Goal: Task Accomplishment & Management: Manage account settings

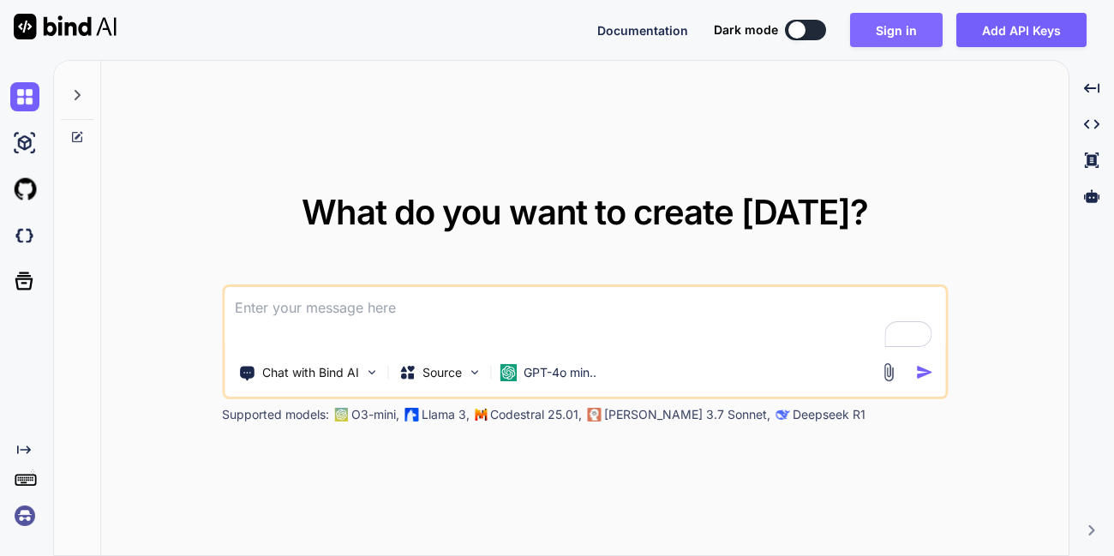
click at [880, 44] on button "Sign in" at bounding box center [896, 30] width 93 height 34
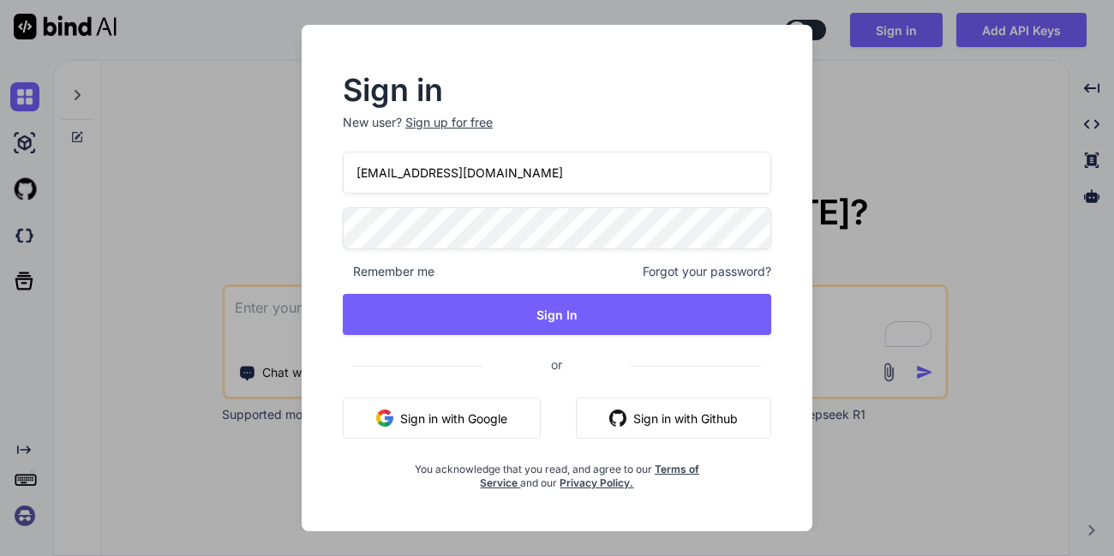
click at [499, 180] on input "appsumo_80@yopmail.com" at bounding box center [557, 173] width 428 height 42
click at [421, 170] on input "appsumo_80@yopmail.com" at bounding box center [557, 173] width 428 height 42
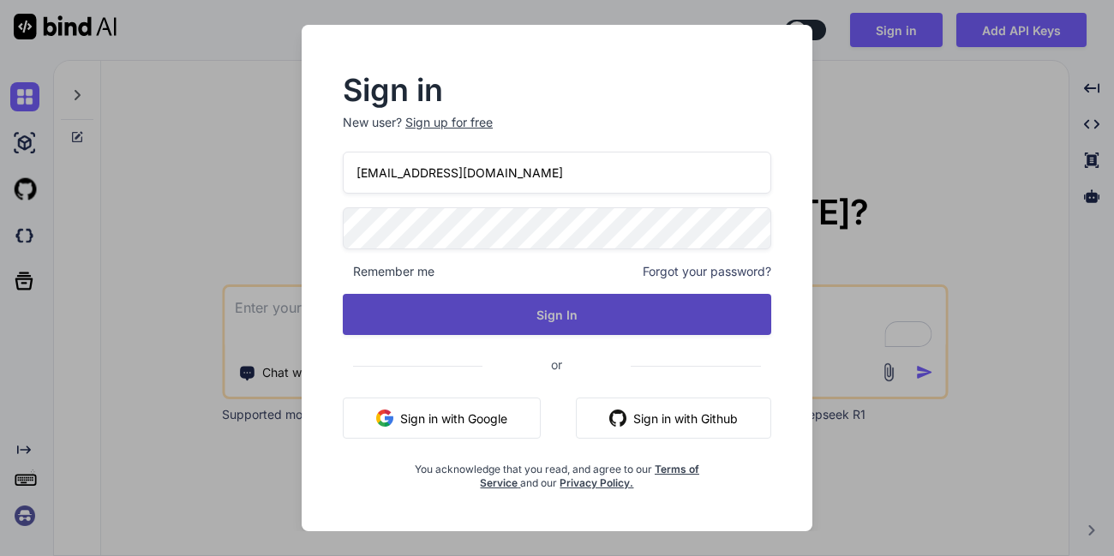
type input "[EMAIL_ADDRESS][DOMAIN_NAME]"
click at [547, 310] on button "Sign In" at bounding box center [557, 314] width 428 height 41
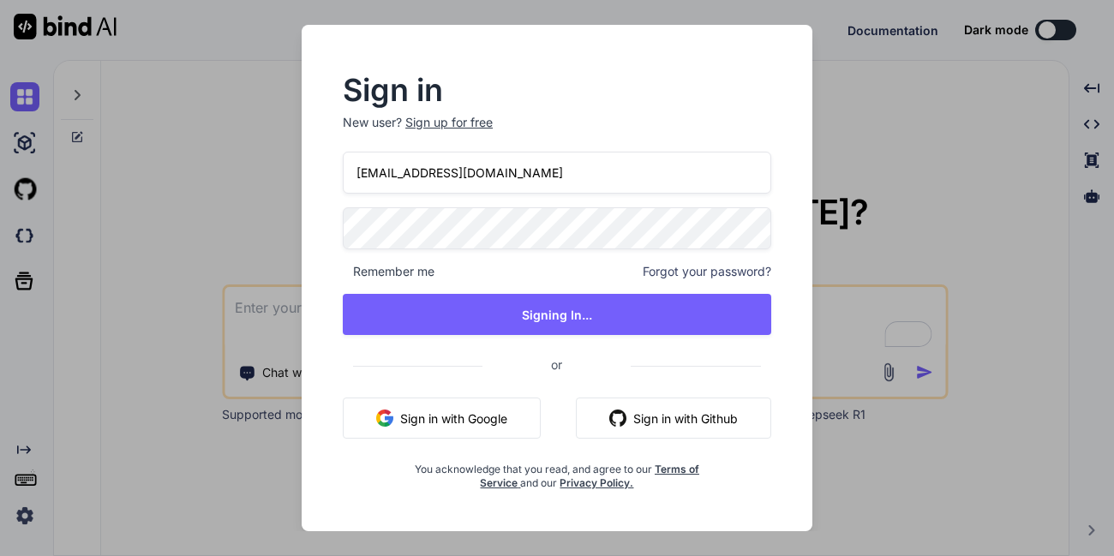
click at [21, 237] on div "Sign in New user? Sign up for free appsumo_5@yopmail.com Remember me Forgot you…" at bounding box center [557, 278] width 1114 height 556
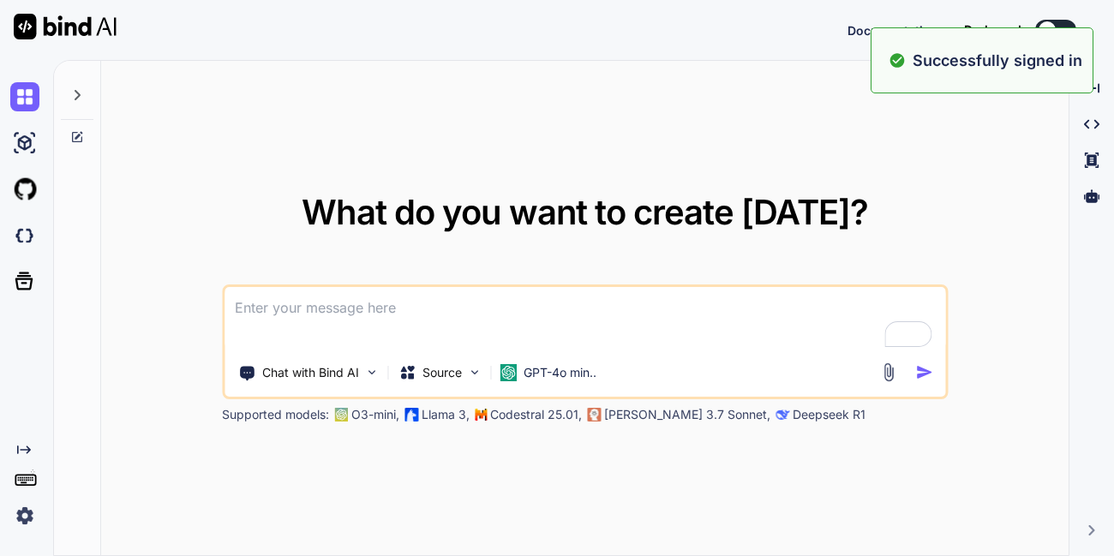
click at [21, 237] on img at bounding box center [24, 235] width 29 height 29
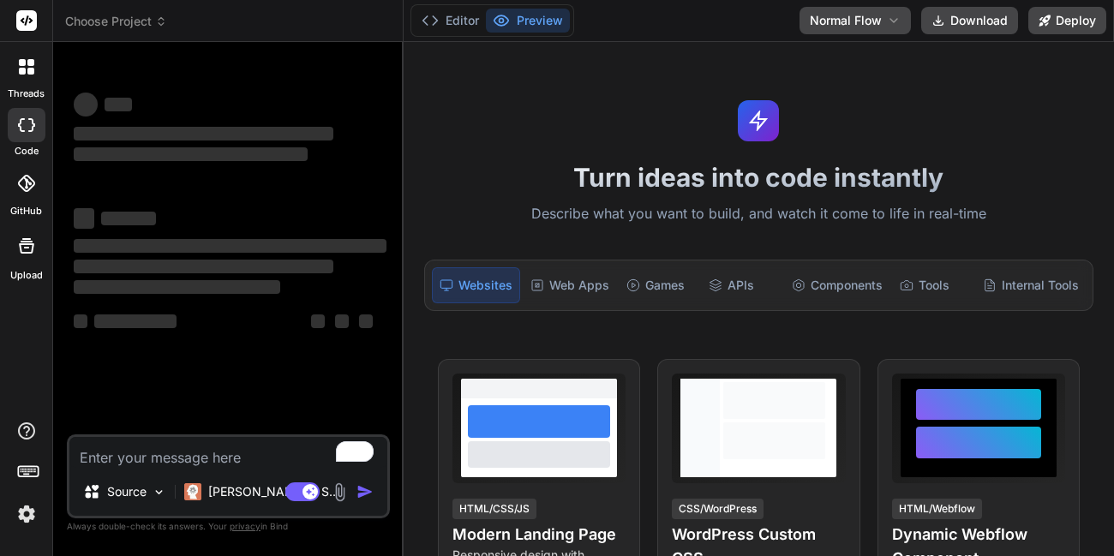
click at [734, 16] on div "Editor Preview Disabled until preview for your project is generated Normal Flow…" at bounding box center [758, 21] width 710 height 42
type textarea "x"
click at [734, 16] on button "Manage Teams" at bounding box center [735, 20] width 108 height 27
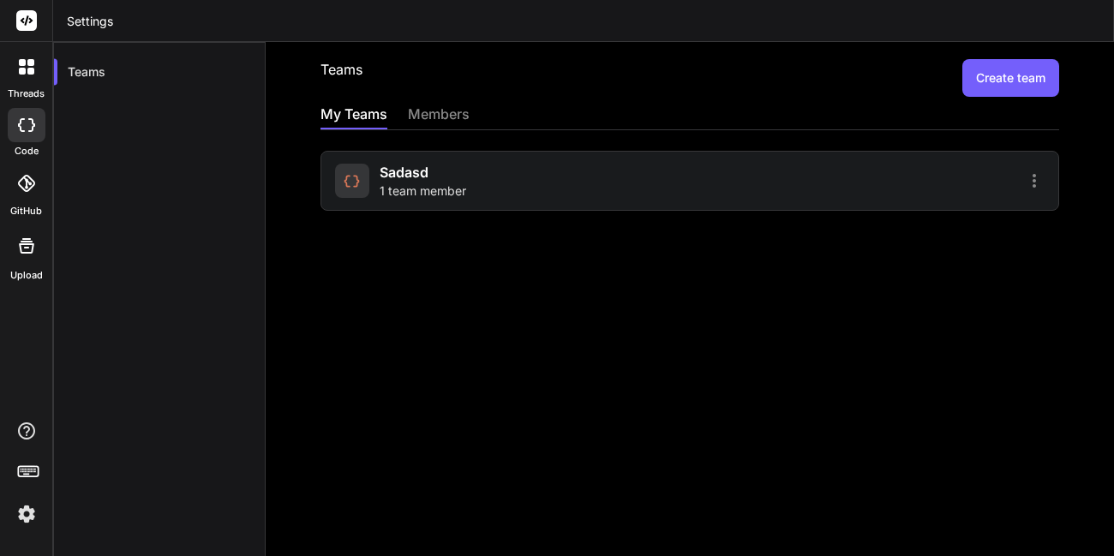
click at [524, 189] on div "sadasd 1 team member" at bounding box center [509, 181] width 349 height 38
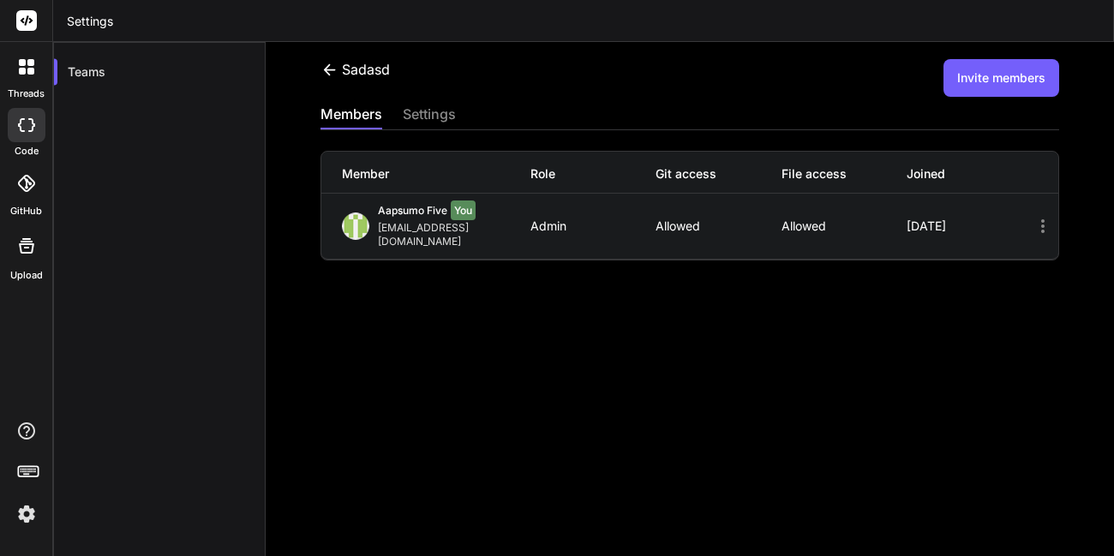
click at [955, 90] on button "Invite members" at bounding box center [1001, 78] width 116 height 38
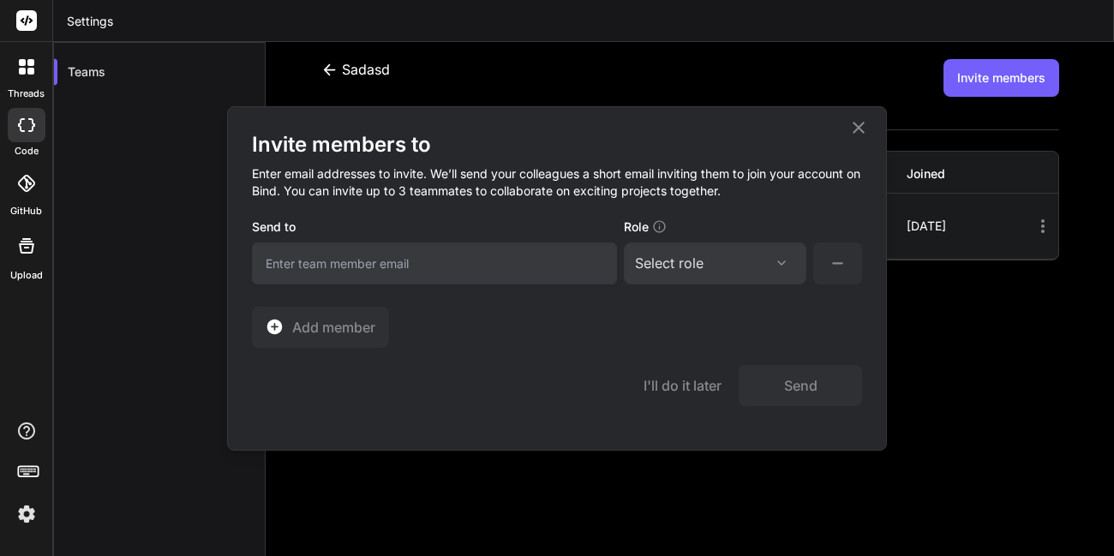
click at [446, 263] on input "email" at bounding box center [434, 263] width 365 height 42
type input "appsumo_102@yopmail.com"
click at [699, 278] on div "Select role Assign Role Admin Collaborator Member" at bounding box center [715, 263] width 182 height 42
click at [706, 276] on div "Select role Assign Role Admin Collaborator Member" at bounding box center [715, 263] width 182 height 42
click at [728, 272] on div "Select role" at bounding box center [715, 263] width 160 height 21
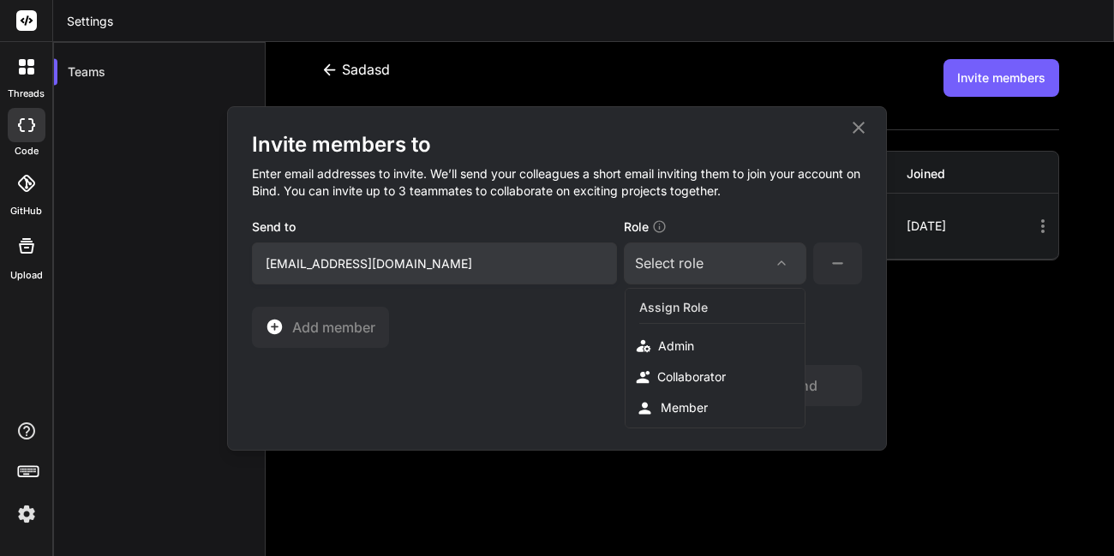
click at [786, 266] on icon at bounding box center [781, 263] width 14 height 14
click at [775, 267] on icon at bounding box center [781, 263] width 14 height 14
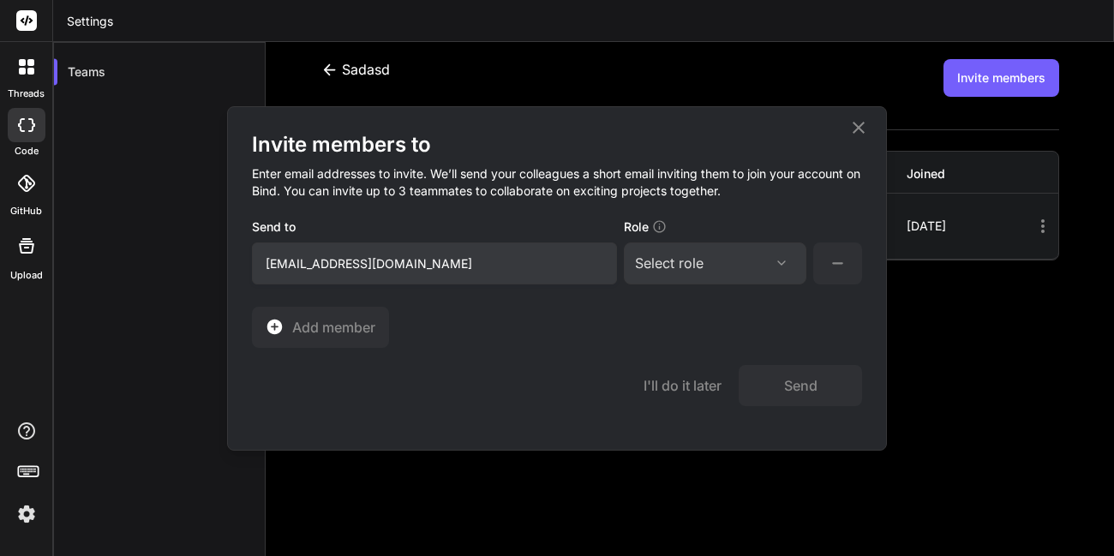
click at [775, 267] on icon at bounding box center [781, 263] width 14 height 14
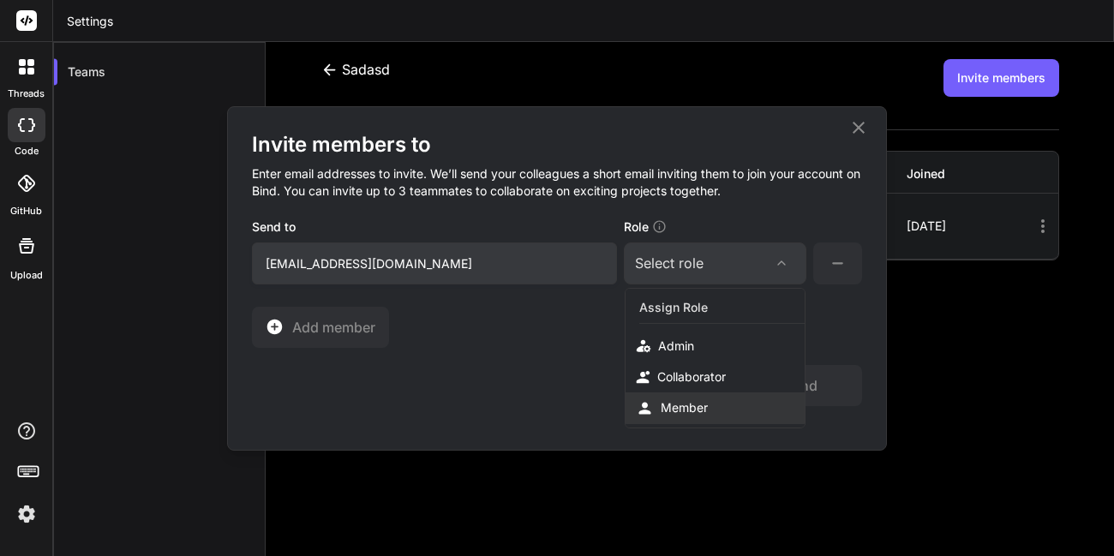
click at [675, 406] on div "Member" at bounding box center [683, 407] width 47 height 17
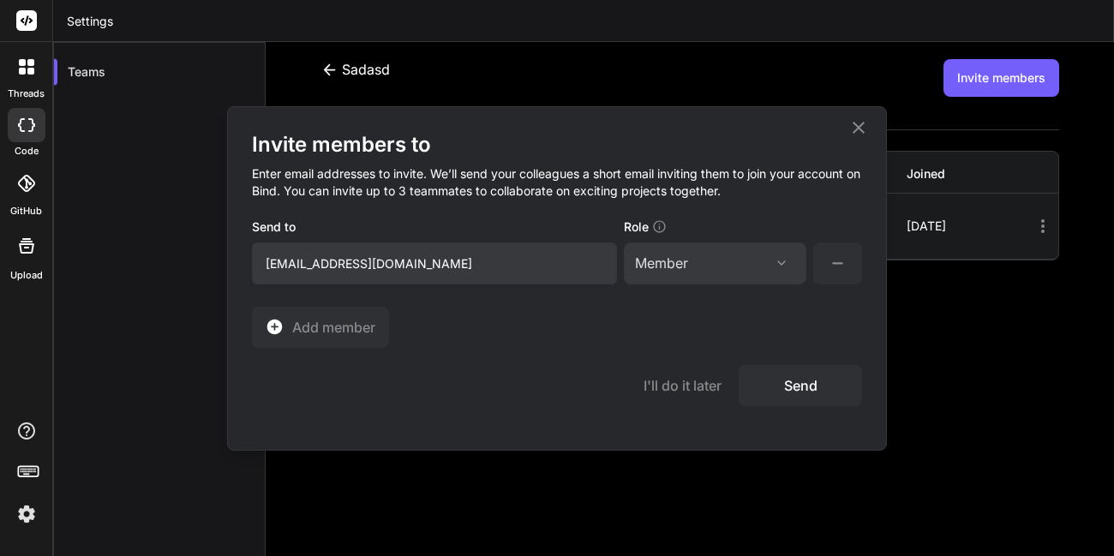
click at [771, 395] on button "Send" at bounding box center [799, 385] width 123 height 41
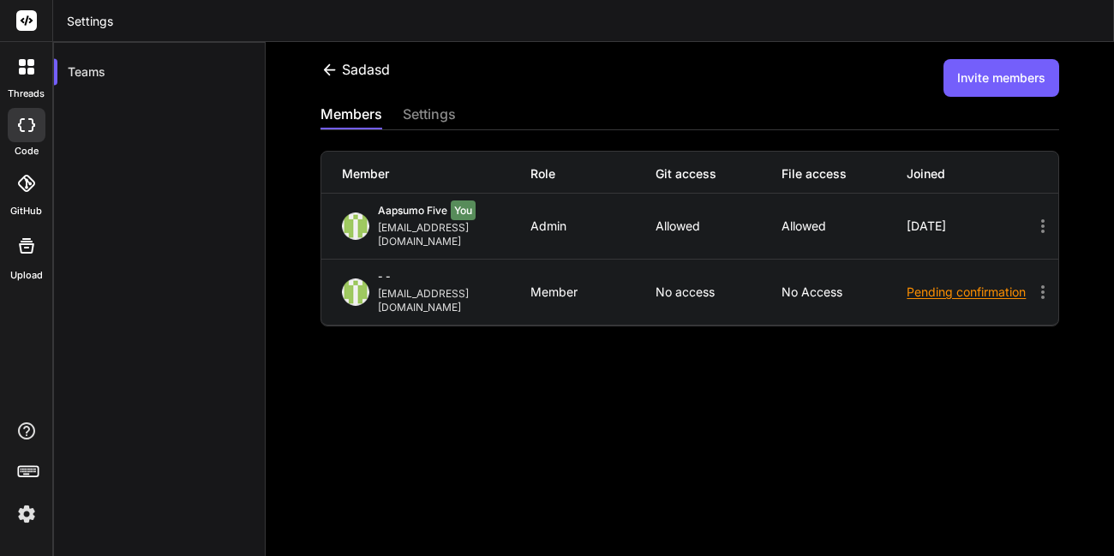
click at [976, 93] on button "Invite members" at bounding box center [1001, 78] width 116 height 38
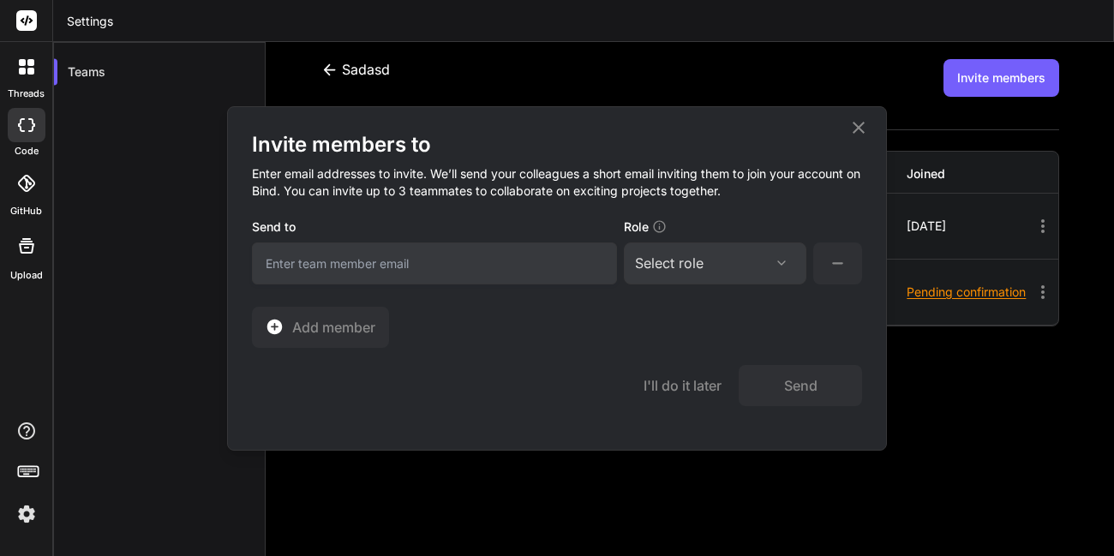
click at [439, 266] on input "email" at bounding box center [434, 263] width 365 height 42
type input "appsumo_103@yopmail.com"
click at [726, 267] on div "Select role" at bounding box center [715, 263] width 160 height 21
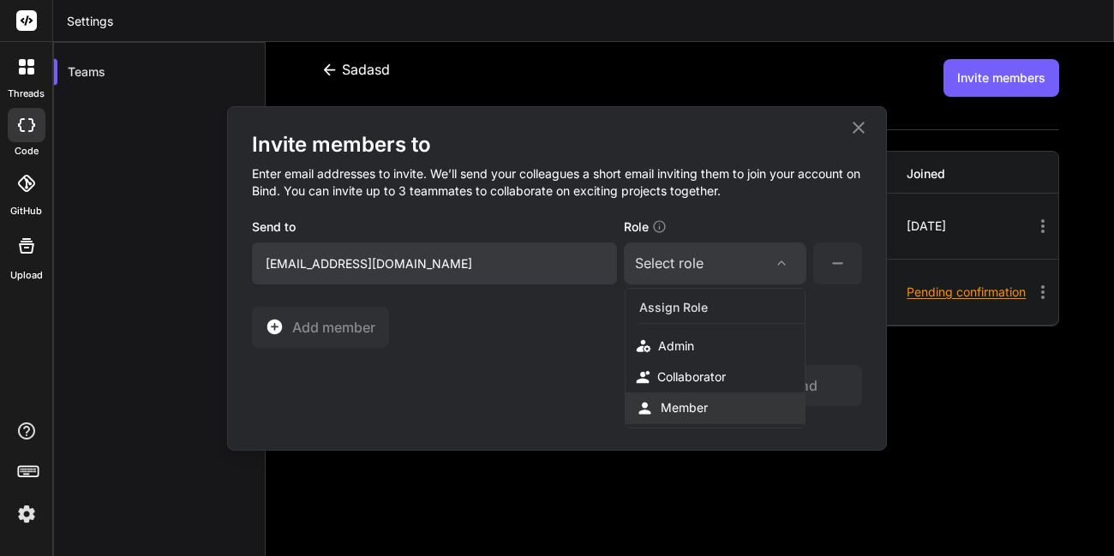
click at [673, 406] on div "Member" at bounding box center [683, 407] width 47 height 17
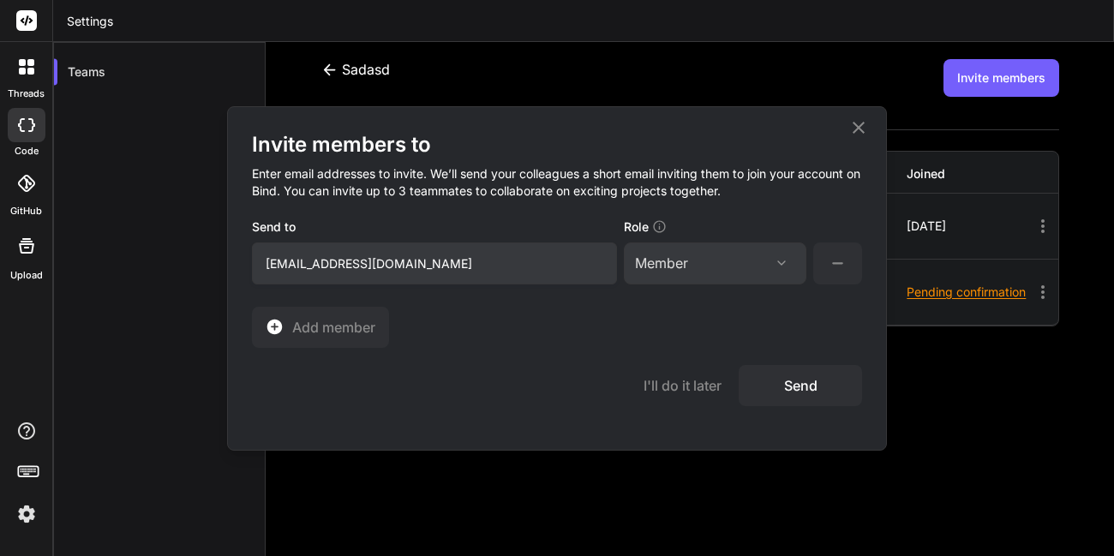
click at [804, 380] on button "Send" at bounding box center [799, 385] width 123 height 41
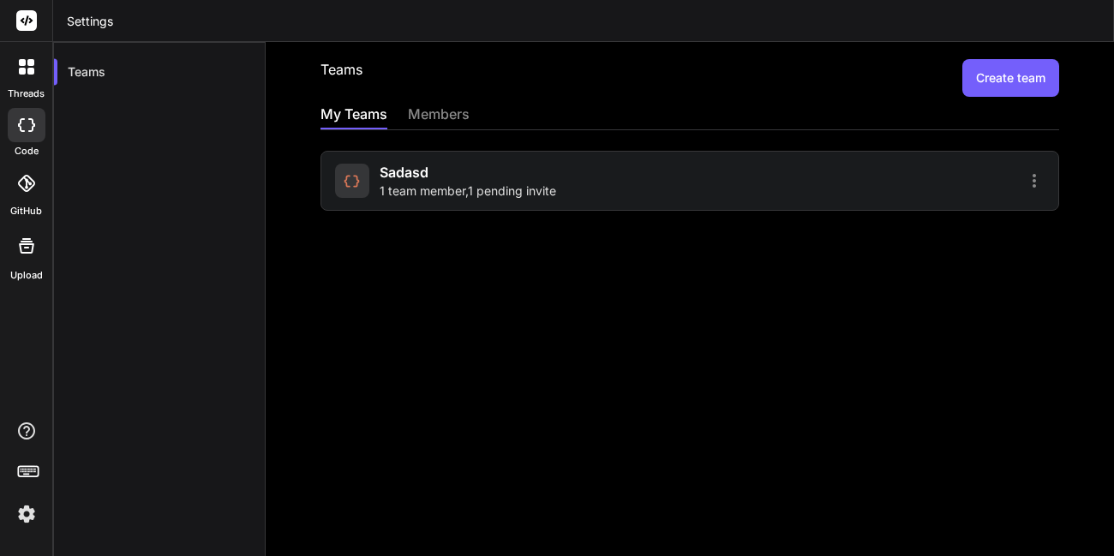
click at [520, 194] on span "1 team member , 1 pending invite" at bounding box center [467, 190] width 176 height 17
click at [809, 193] on div "sadasd 2 team members" at bounding box center [689, 181] width 738 height 60
click at [401, 183] on span "2 team members" at bounding box center [426, 190] width 95 height 17
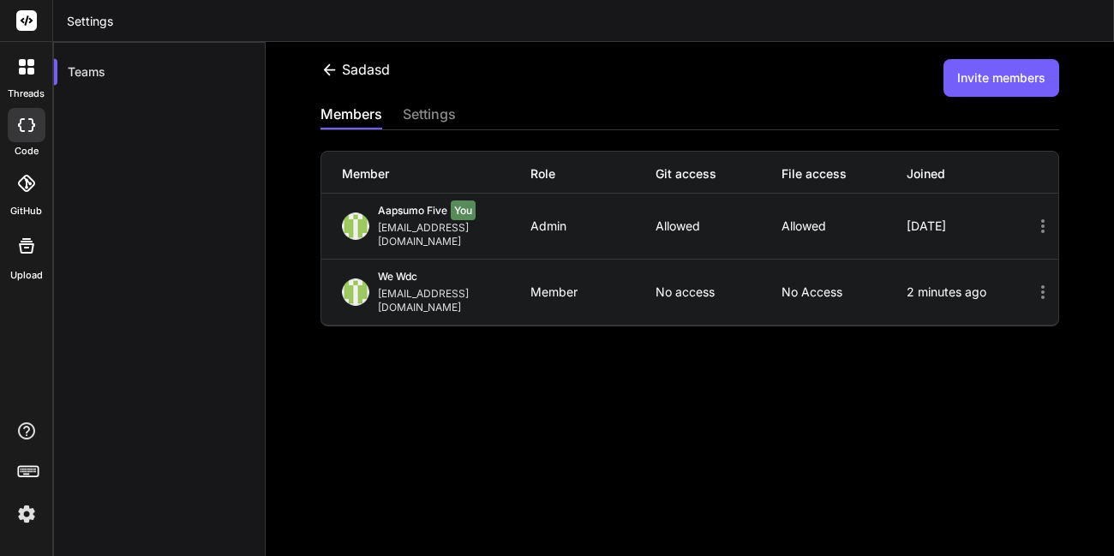
click at [1041, 285] on icon at bounding box center [1042, 292] width 3 height 14
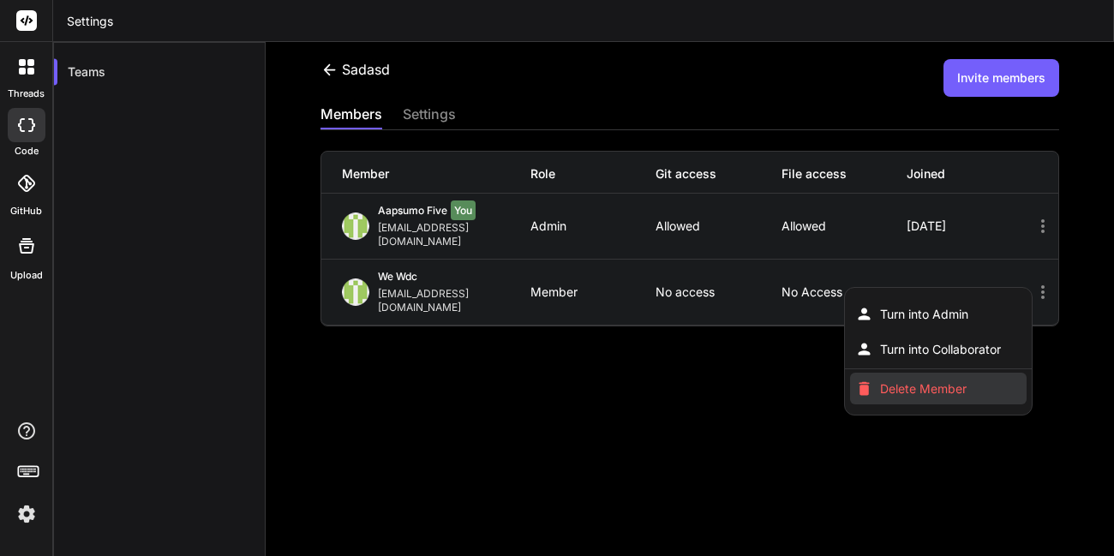
click at [933, 380] on span "Delete Member" at bounding box center [923, 388] width 87 height 17
click at [894, 380] on span "Delete Member" at bounding box center [923, 388] width 87 height 17
click at [865, 373] on li "Delete Member" at bounding box center [938, 389] width 176 height 32
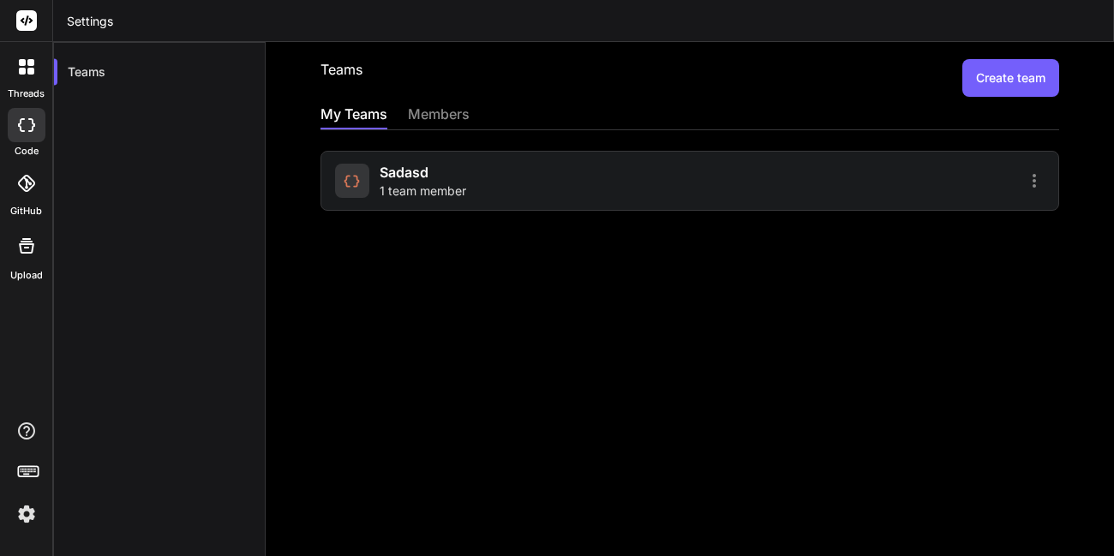
click at [451, 188] on span "1 team member" at bounding box center [422, 190] width 87 height 17
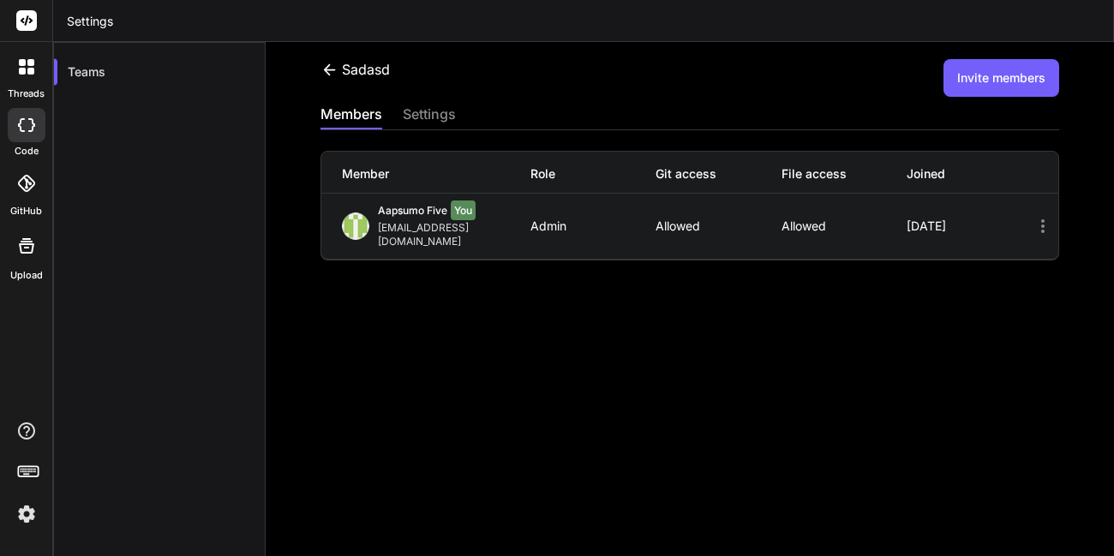
click at [982, 77] on button "Invite members" at bounding box center [1001, 78] width 116 height 38
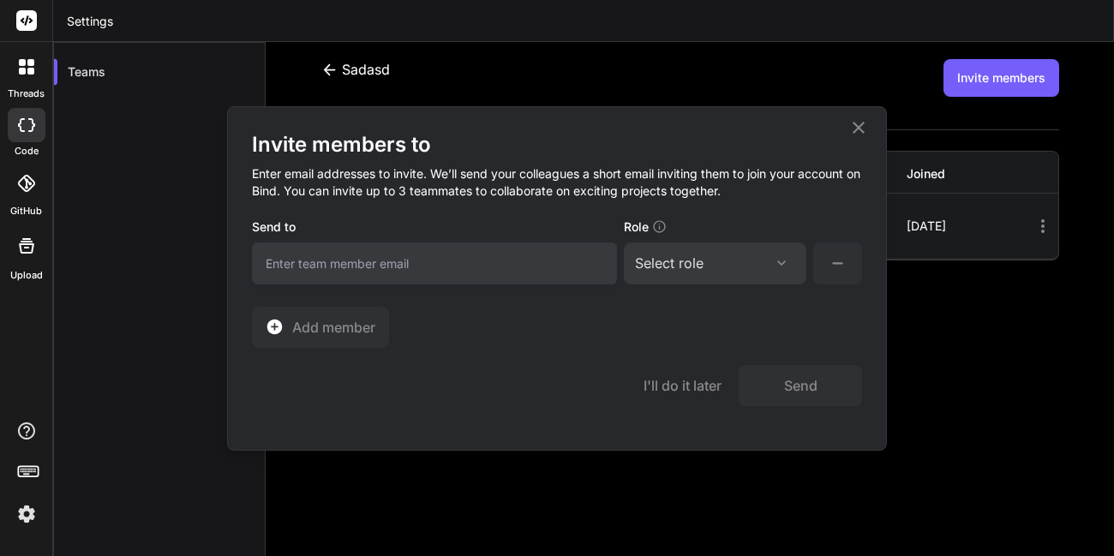
click at [437, 257] on input "email" at bounding box center [434, 263] width 365 height 42
type input "[EMAIL_ADDRESS][DOMAIN_NAME]"
click at [692, 270] on div "Select role" at bounding box center [669, 263] width 69 height 21
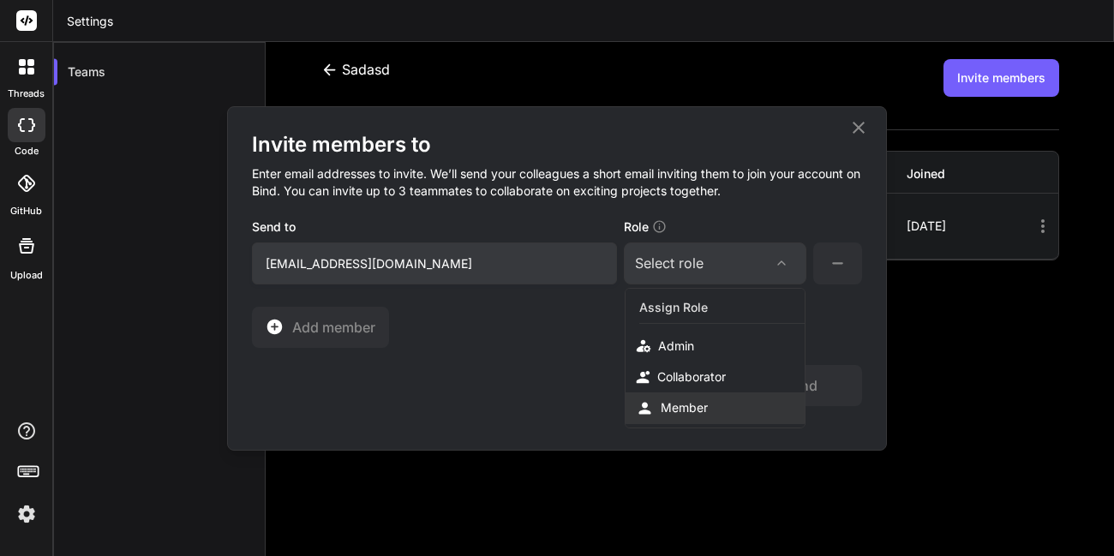
click at [700, 412] on div "Member" at bounding box center [683, 407] width 47 height 17
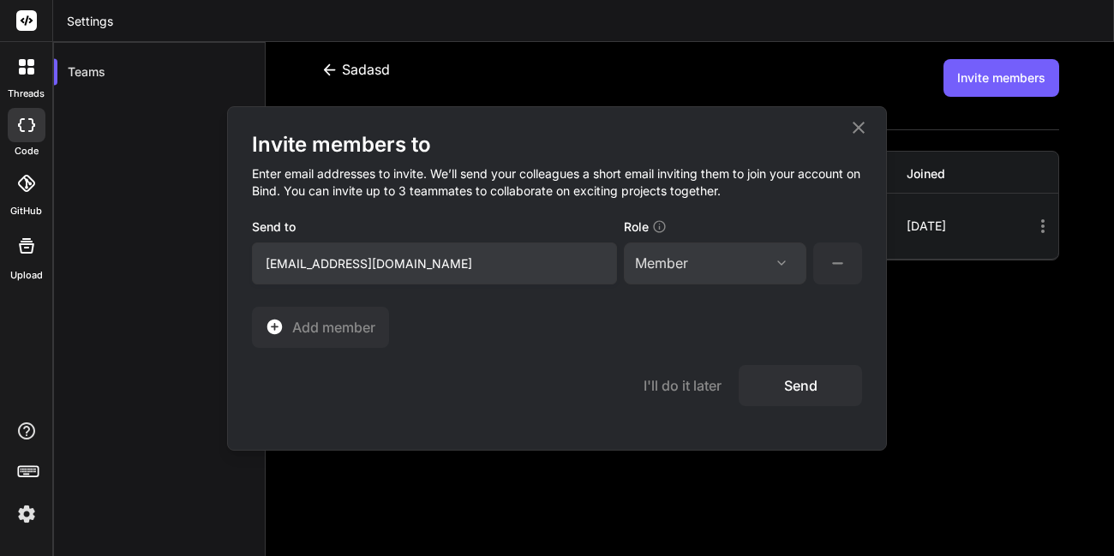
click at [778, 382] on button "Send" at bounding box center [799, 385] width 123 height 41
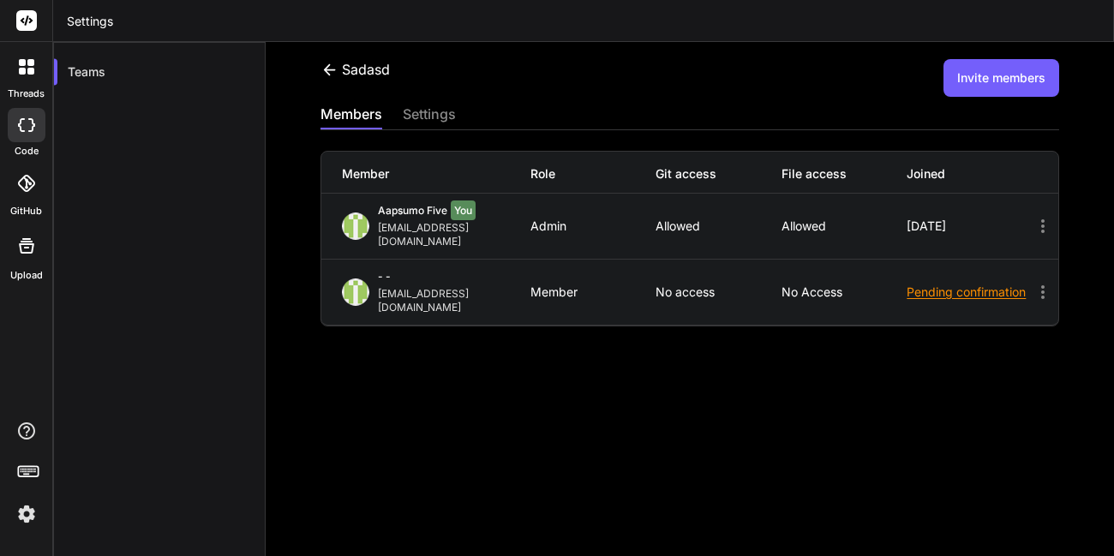
click at [1041, 285] on icon at bounding box center [1042, 292] width 3 height 14
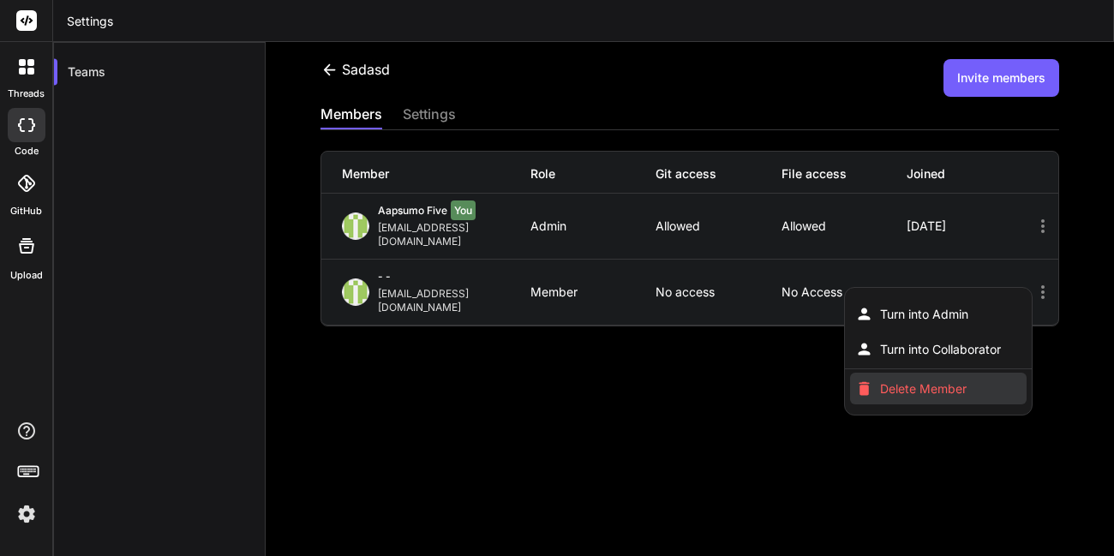
click at [910, 380] on span "Delete Member" at bounding box center [923, 388] width 87 height 17
click at [886, 380] on span "Delete Member" at bounding box center [923, 388] width 87 height 17
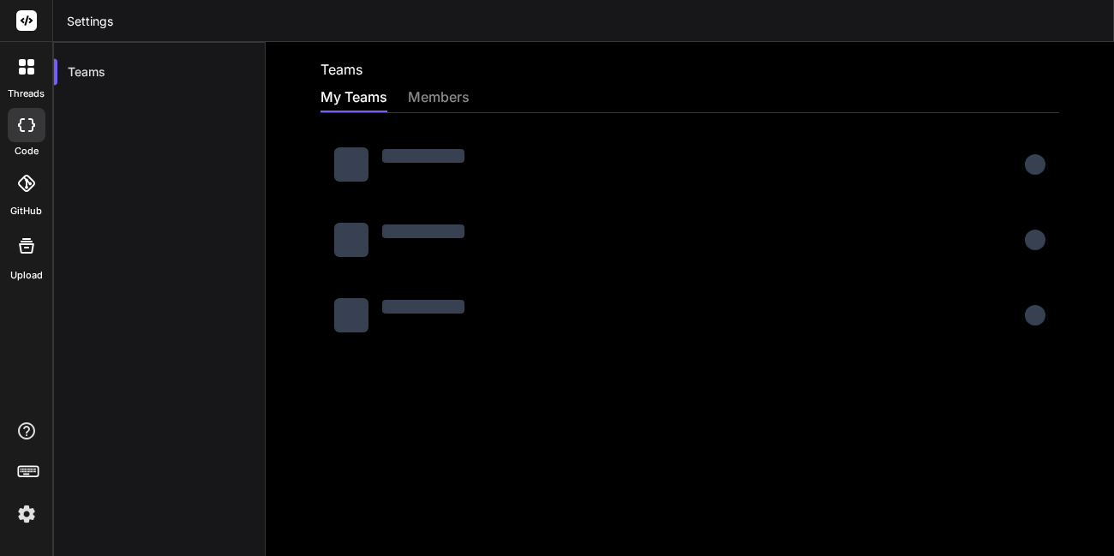
click at [1007, 64] on div "Teams" at bounding box center [689, 69] width 738 height 21
click at [1000, 81] on div "Teams My Teams members" at bounding box center [690, 320] width 848 height 556
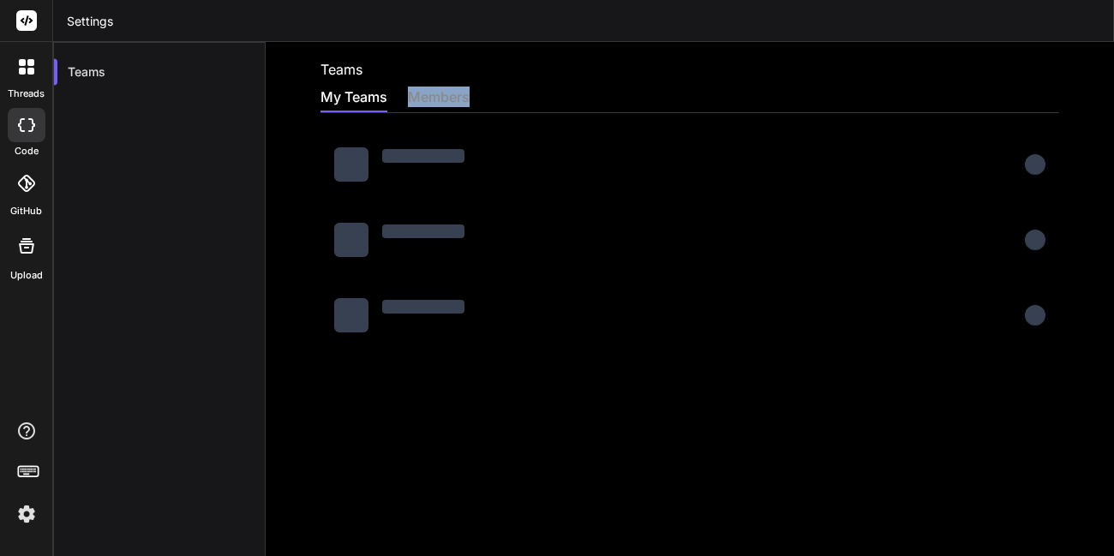
click at [1000, 81] on div "Teams My Teams members" at bounding box center [690, 320] width 848 height 556
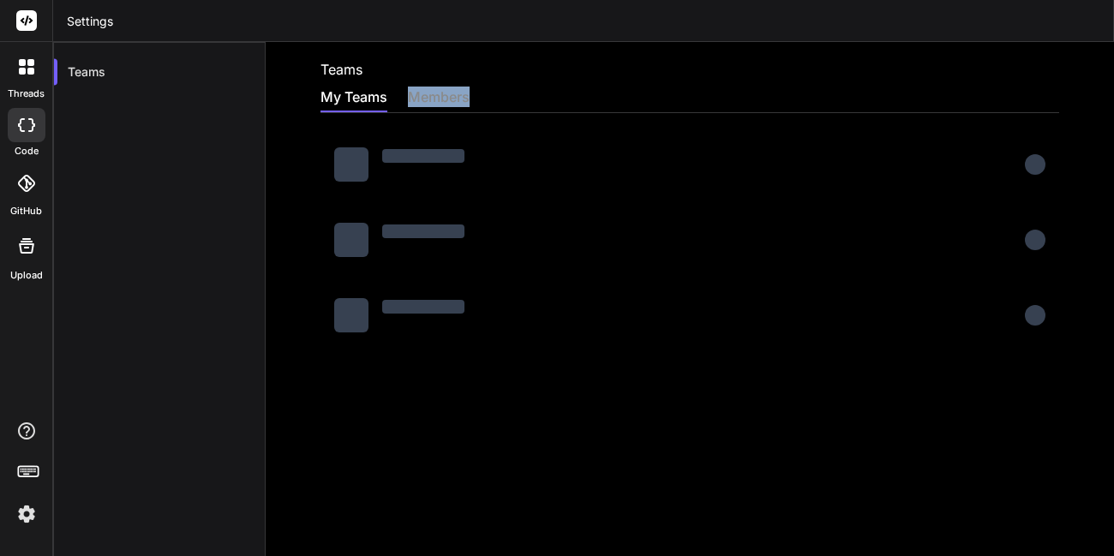
click at [1000, 81] on div "Teams My Teams members" at bounding box center [690, 320] width 848 height 556
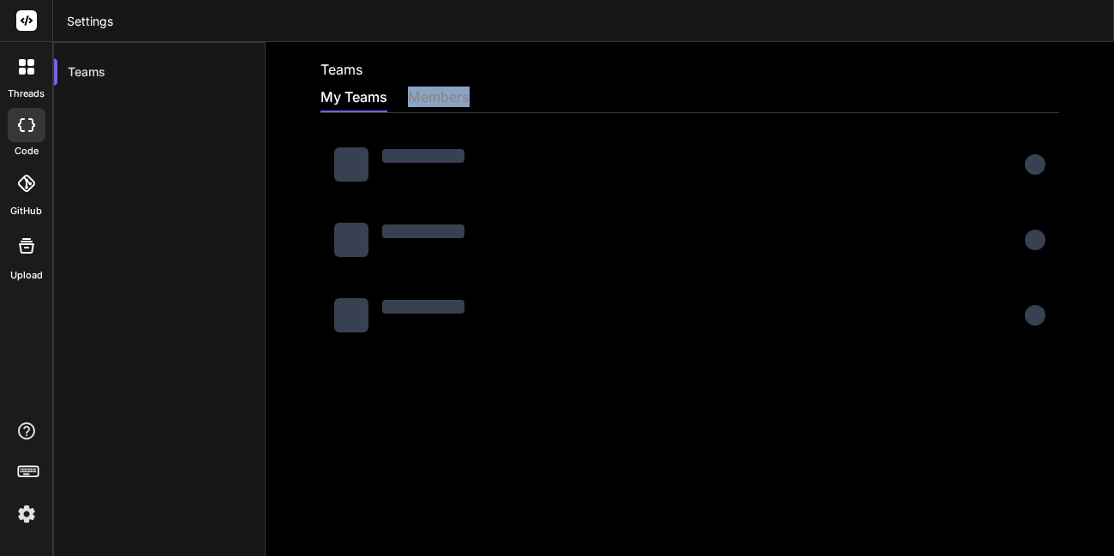
click at [1000, 81] on div "Teams My Teams members" at bounding box center [690, 320] width 848 height 556
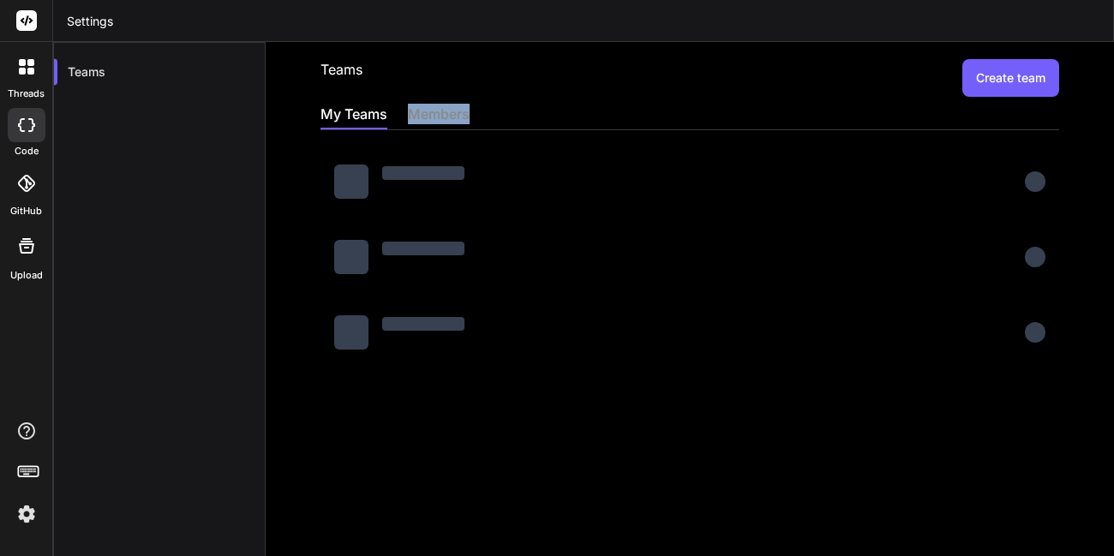
click at [1000, 81] on div "Teams Create team My Teams members" at bounding box center [690, 320] width 848 height 556
click at [1000, 81] on button "Create team" at bounding box center [1010, 78] width 97 height 38
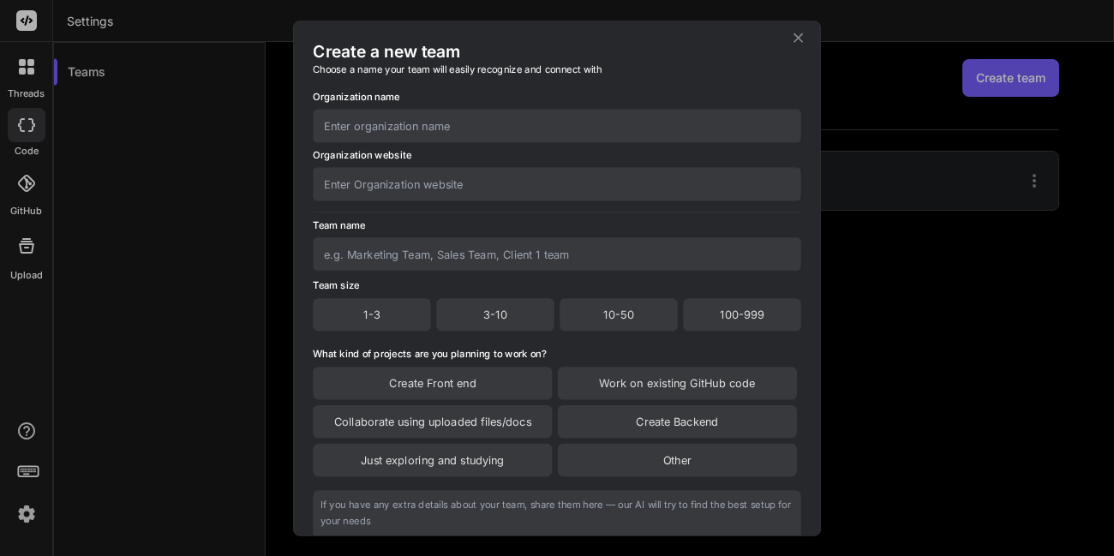
click at [801, 34] on icon at bounding box center [797, 37] width 9 height 9
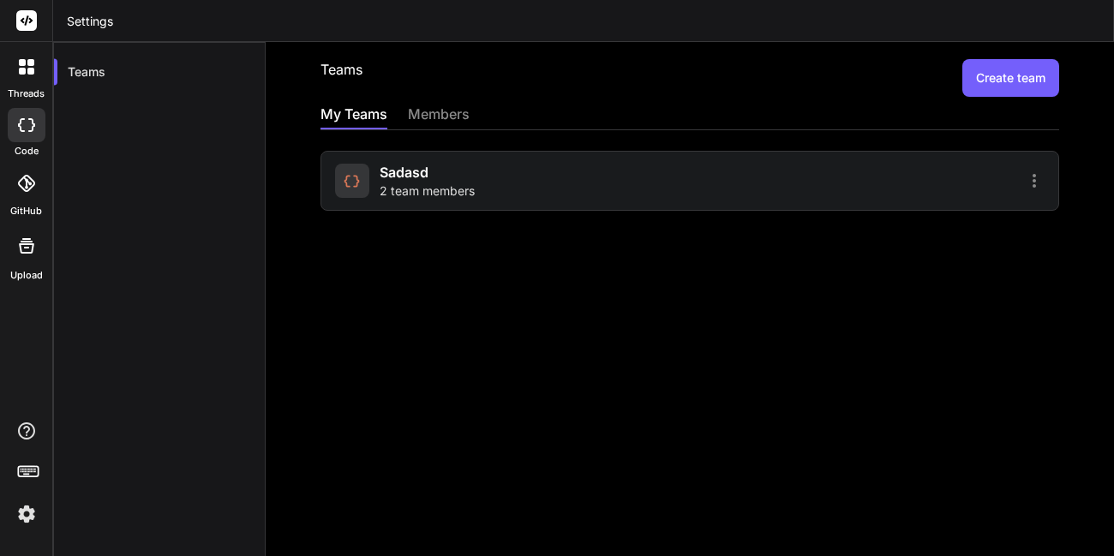
click at [435, 164] on div "sadasd 2 team members" at bounding box center [426, 181] width 95 height 38
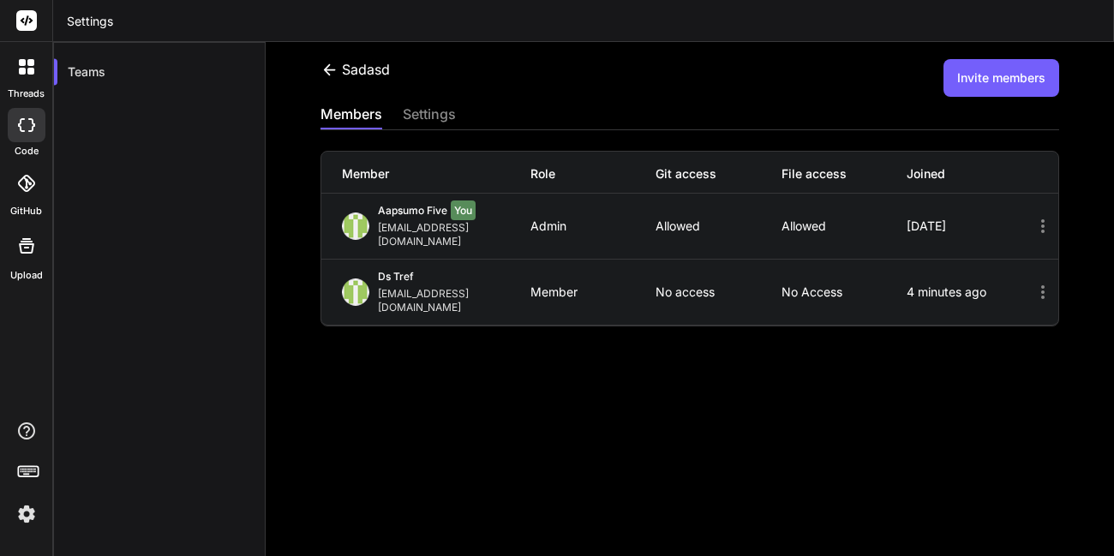
click at [1015, 80] on button "Invite members" at bounding box center [1001, 78] width 116 height 38
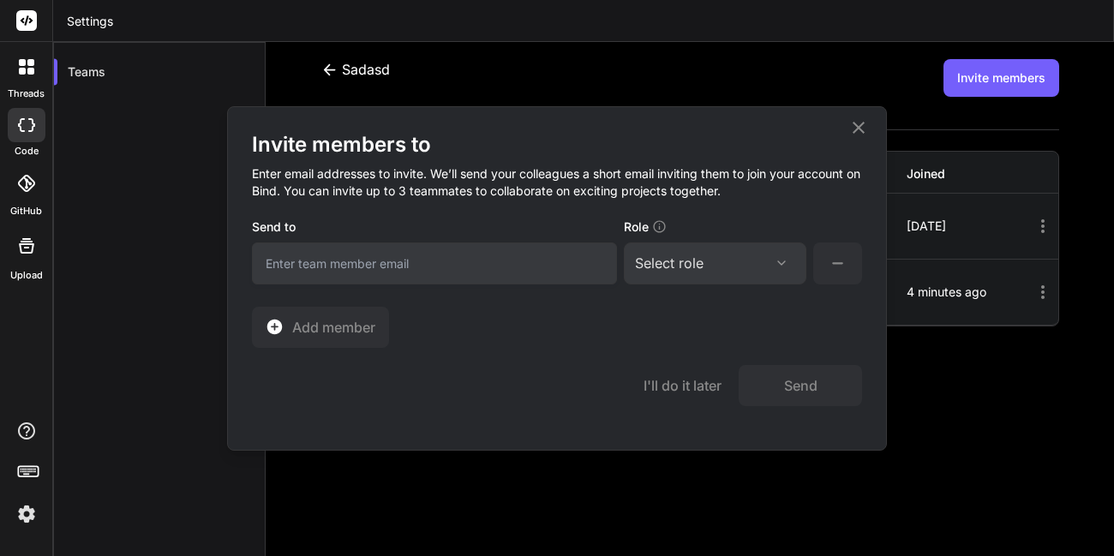
click at [860, 133] on icon at bounding box center [858, 127] width 21 height 21
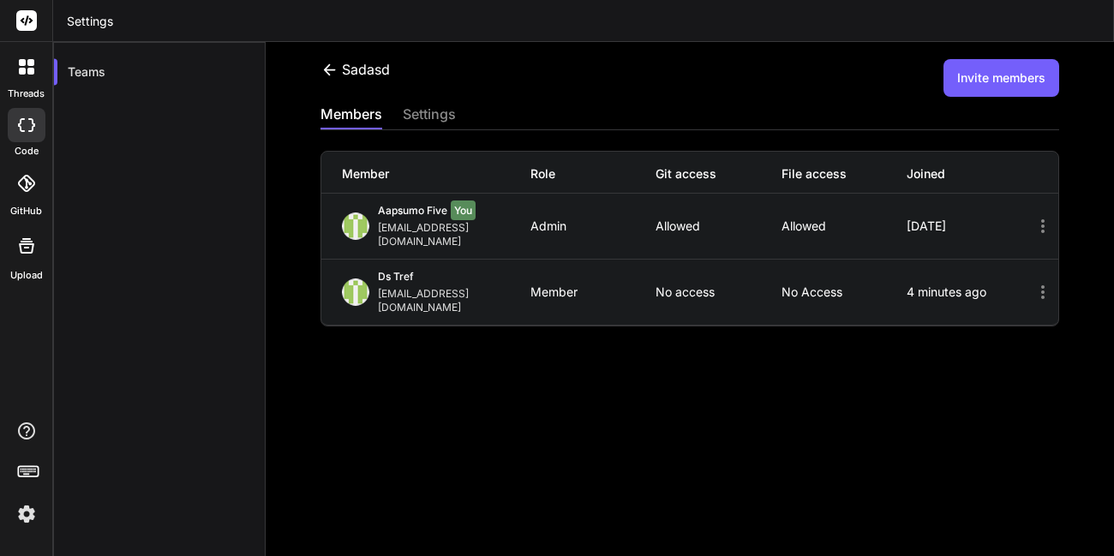
click at [992, 82] on button "Invite members" at bounding box center [1001, 78] width 116 height 38
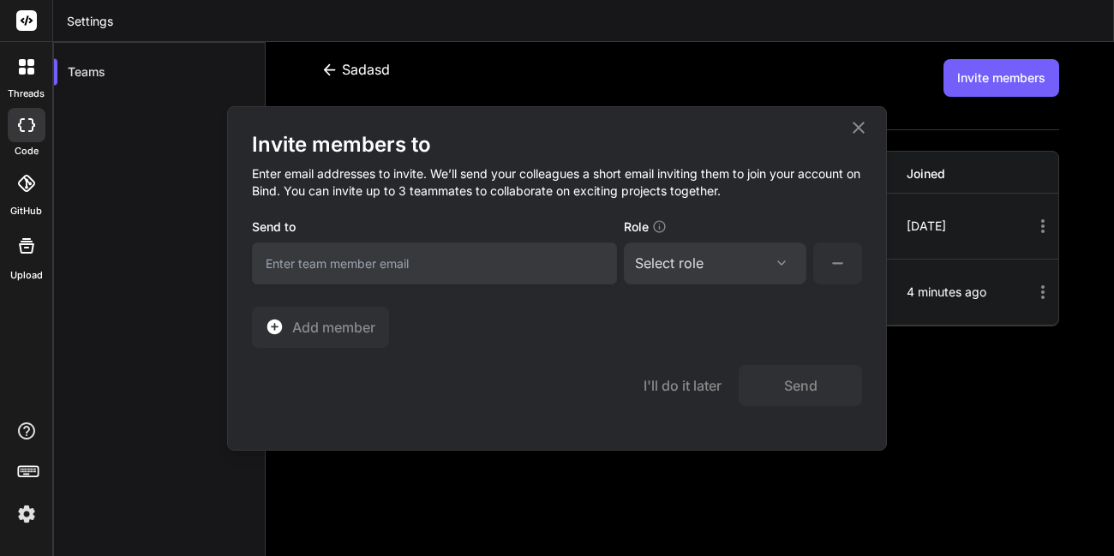
click at [342, 257] on input "email" at bounding box center [434, 263] width 365 height 42
type input "[EMAIL_ADDRESS][DOMAIN_NAME]"
click at [764, 269] on div "Select role" at bounding box center [715, 263] width 160 height 21
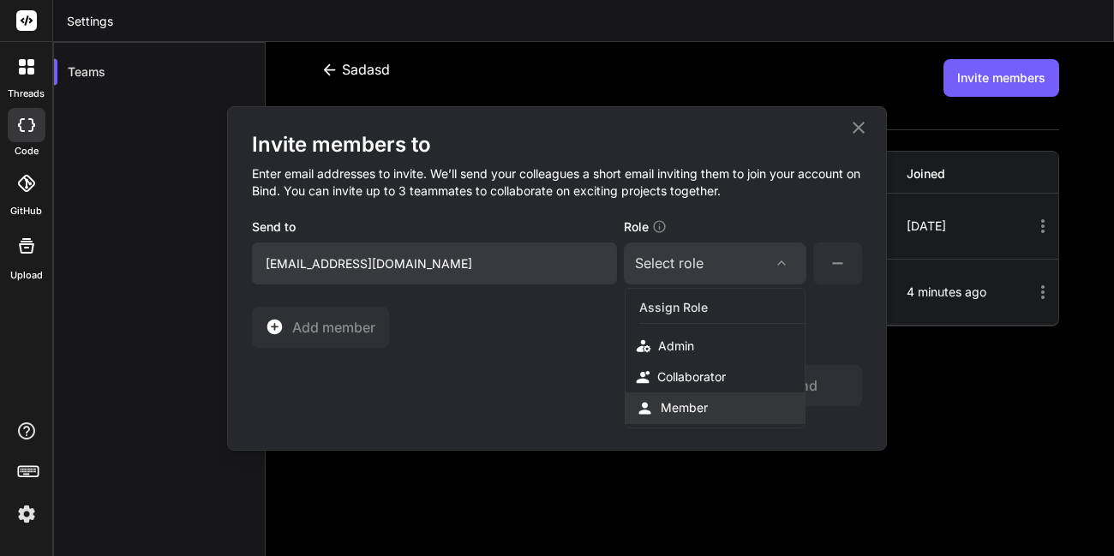
click at [673, 401] on div "Member" at bounding box center [683, 407] width 47 height 17
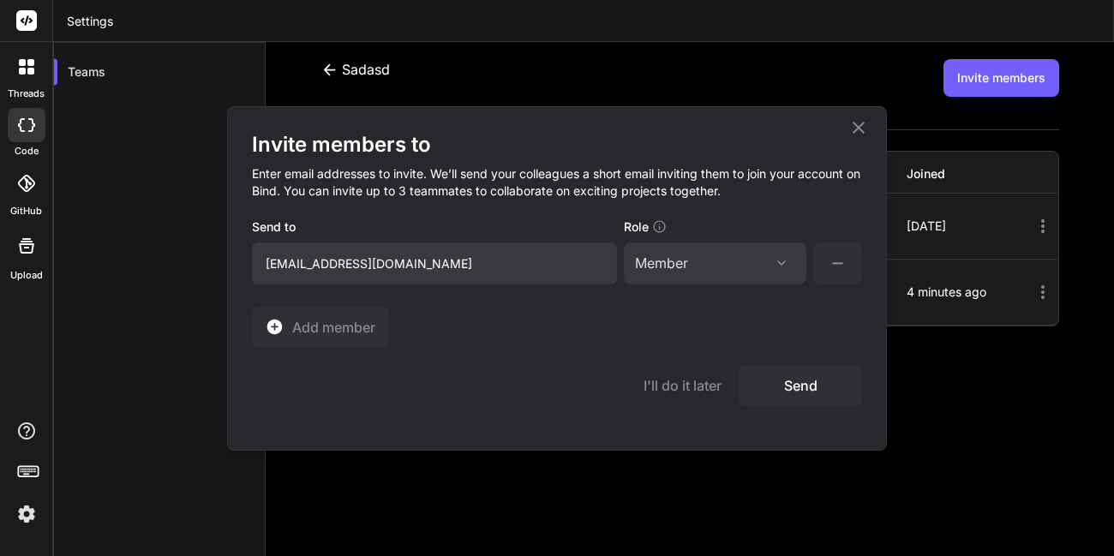
click at [791, 389] on button "Send" at bounding box center [799, 385] width 123 height 41
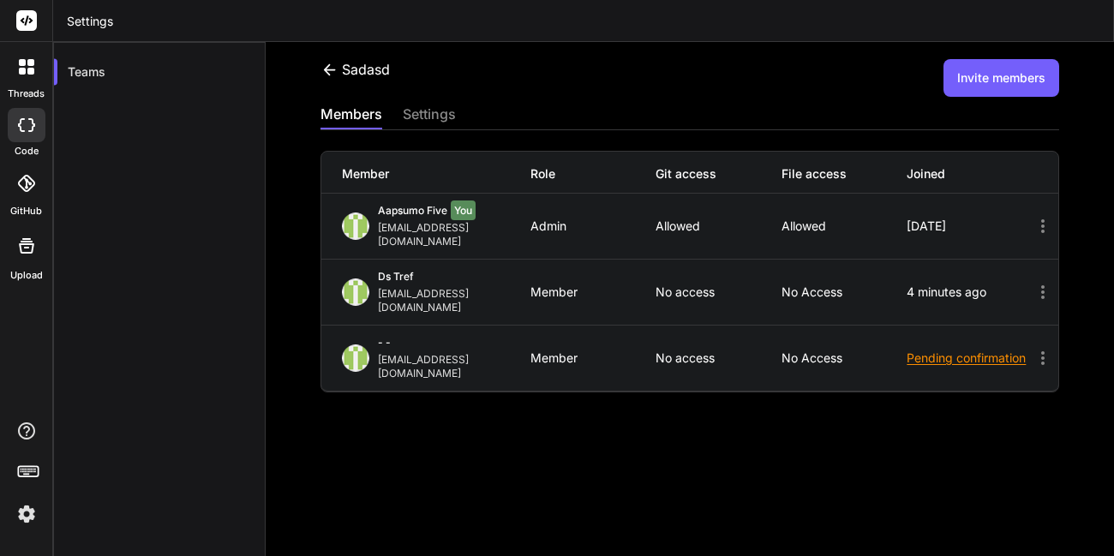
click at [1032, 282] on icon at bounding box center [1042, 292] width 21 height 21
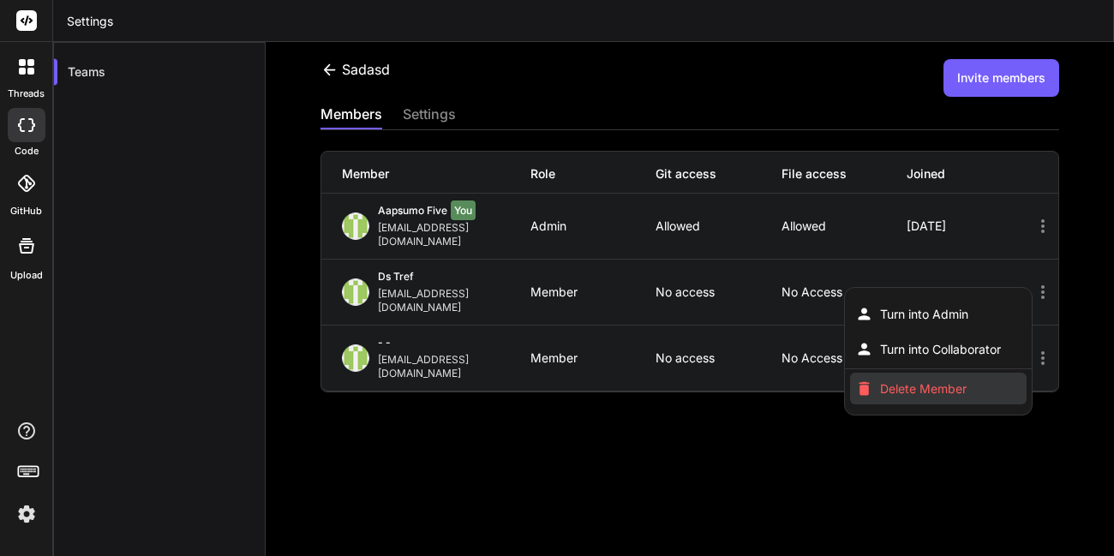
click at [862, 373] on li "Delete Member" at bounding box center [938, 389] width 176 height 32
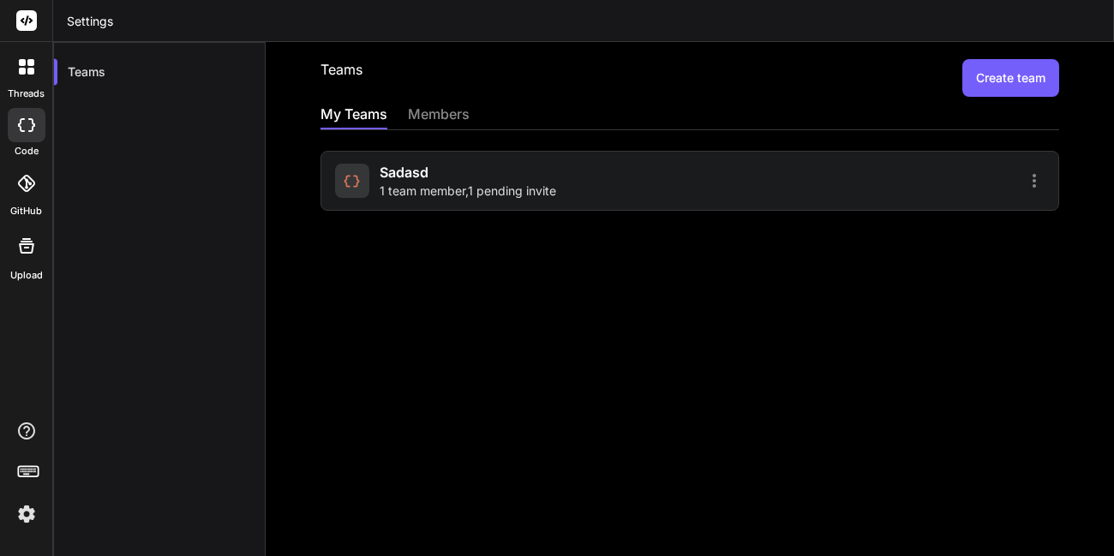
click at [469, 198] on span "1 team member , 1 pending invite" at bounding box center [467, 190] width 176 height 17
